Goal: Information Seeking & Learning: Learn about a topic

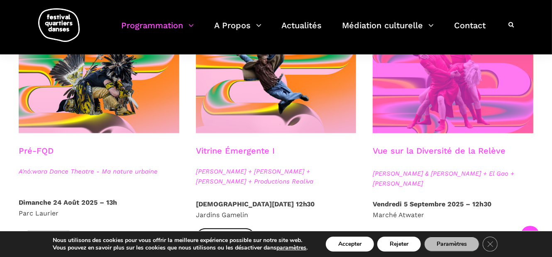
scroll to position [249, 0]
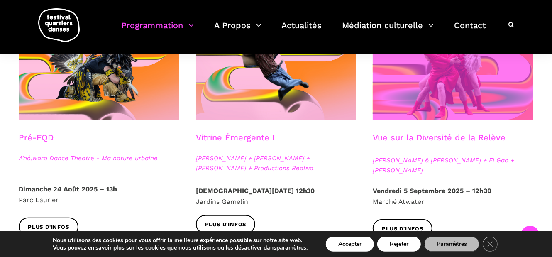
click at [409, 119] on span at bounding box center [453, 66] width 161 height 108
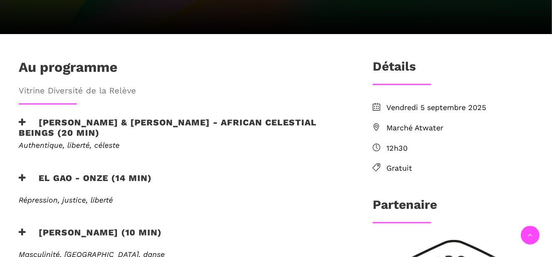
scroll to position [249, 0]
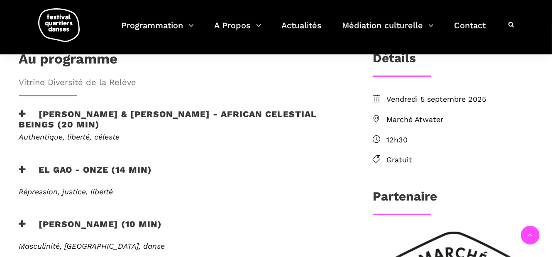
click at [89, 164] on h3 "EL GAO - ONZE (14 min)" at bounding box center [85, 174] width 133 height 21
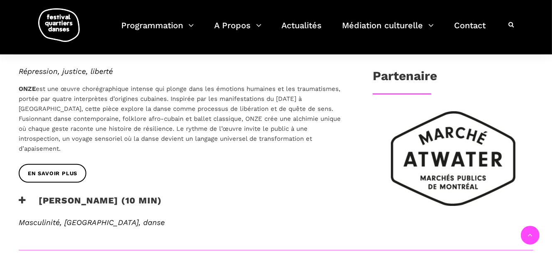
scroll to position [374, 0]
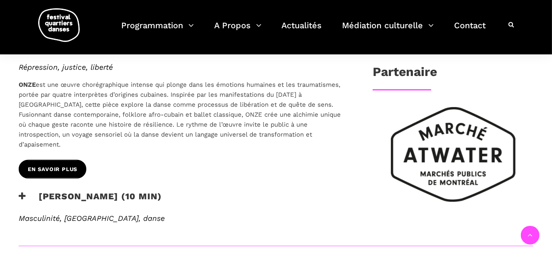
click at [79, 160] on link "EN SAVOIR PLUS" at bounding box center [53, 169] width 68 height 19
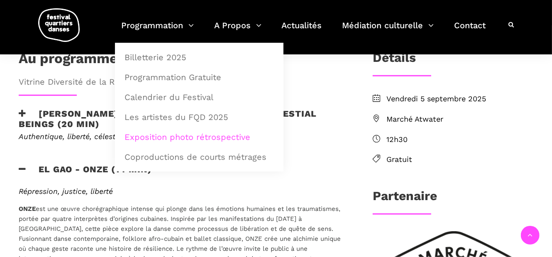
scroll to position [249, 0]
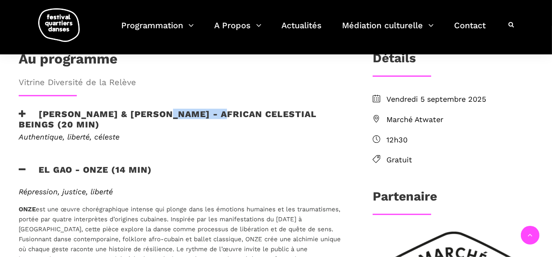
drag, startPoint x: 169, startPoint y: 85, endPoint x: 226, endPoint y: 86, distance: 57.7
click at [226, 109] on h3 "[PERSON_NAME] & [PERSON_NAME] - African Celestial Beings (20 min)" at bounding box center [182, 119] width 327 height 21
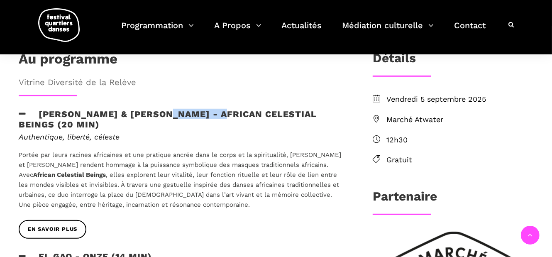
copy h3 "Leah Danga"
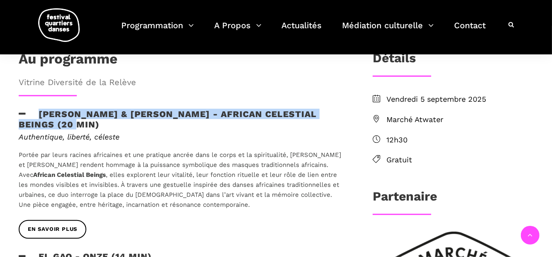
drag, startPoint x: 36, startPoint y: 86, endPoint x: 56, endPoint y: 98, distance: 23.1
click at [56, 109] on h3 "Athena Lucie Assamba & Leah Danga - African Celestial Beings (20 min)" at bounding box center [182, 119] width 327 height 21
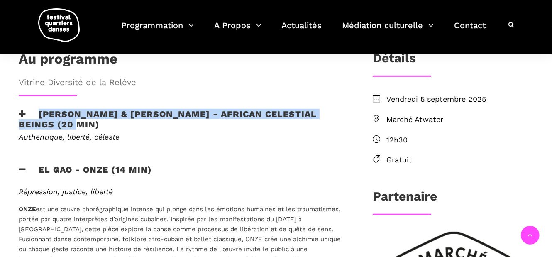
copy h3 "Athena Lucie Assamba & Leah Danga - African Celestial Beings"
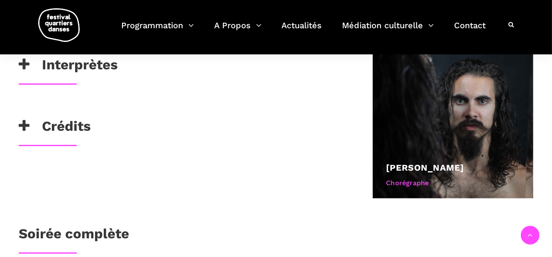
scroll to position [457, 0]
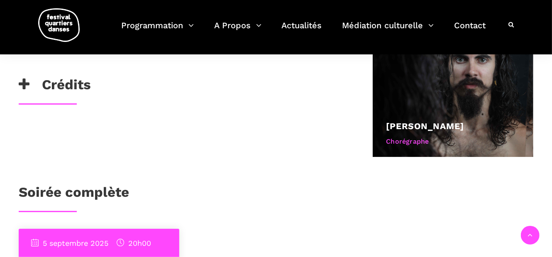
click at [67, 93] on h3 "Crédits" at bounding box center [55, 86] width 72 height 21
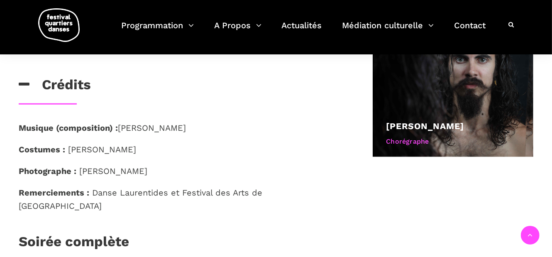
click at [105, 192] on span "Danse Laurentides et Festival des Arts de Saint Sauver" at bounding box center [141, 199] width 244 height 23
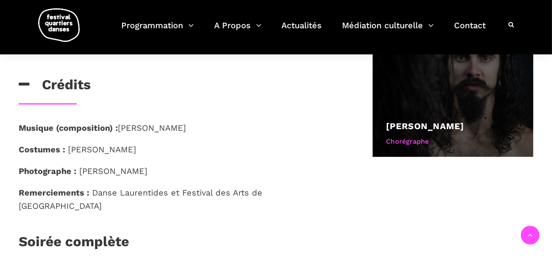
click at [416, 129] on link "Niosbel Gonzalez" at bounding box center [425, 126] width 78 height 10
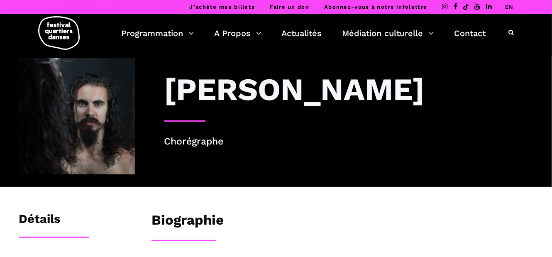
drag, startPoint x: 162, startPoint y: 89, endPoint x: 426, endPoint y: 91, distance: 263.6
click at [426, 91] on div "[PERSON_NAME]" at bounding box center [349, 96] width 386 height 50
copy h3 "[PERSON_NAME]"
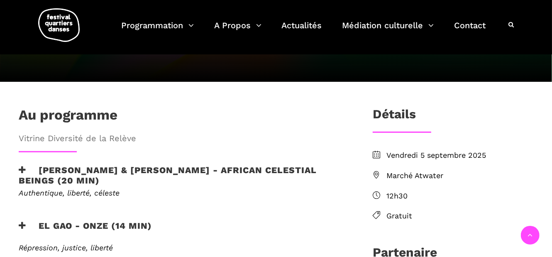
scroll to position [193, 0]
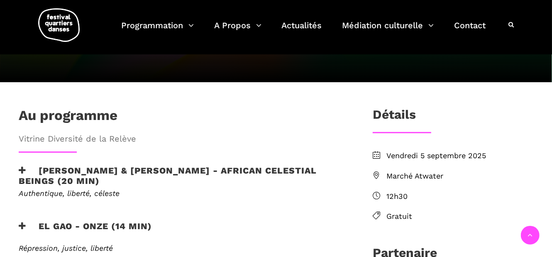
click at [80, 165] on h3 "Athena Lucie Assamba & Leah Danga - African Celestial Beings (20 min)" at bounding box center [182, 175] width 327 height 21
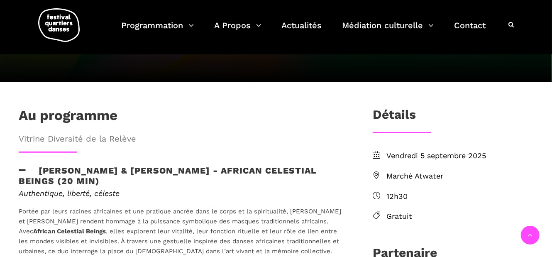
scroll to position [276, 0]
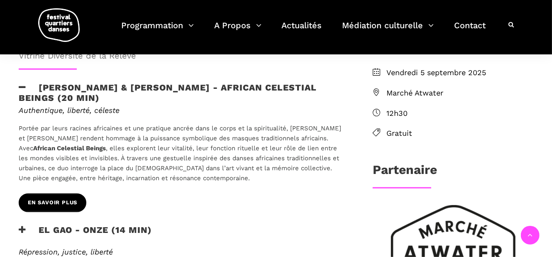
click at [66, 198] on span "EN SAVOIR PLUS" at bounding box center [52, 202] width 49 height 9
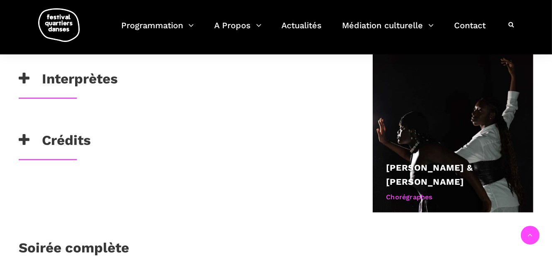
scroll to position [415, 0]
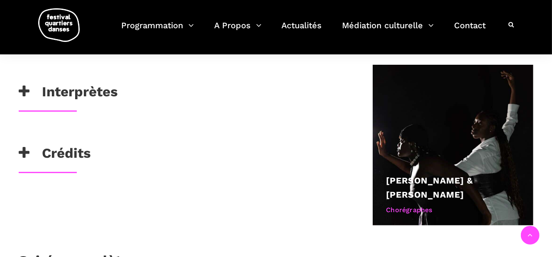
click at [73, 153] on h3 "Crédits" at bounding box center [55, 155] width 72 height 21
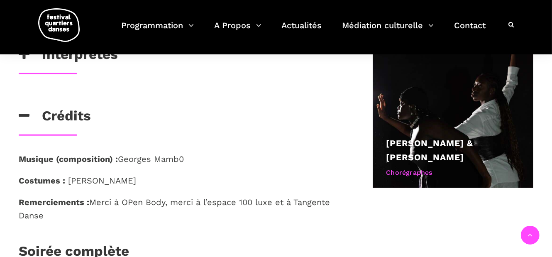
scroll to position [498, 0]
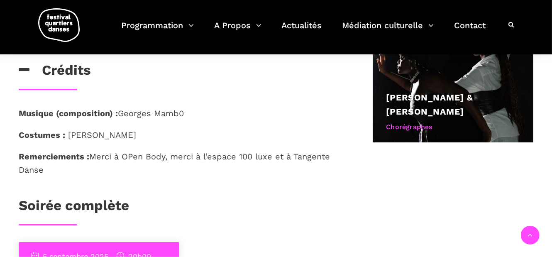
drag, startPoint x: 67, startPoint y: 132, endPoint x: 159, endPoint y: 134, distance: 92.2
click at [159, 134] on p "Costumes : [PERSON_NAME]" at bounding box center [182, 134] width 327 height 13
copy span "[PERSON_NAME]"
